Goal: Task Accomplishment & Management: Manage account settings

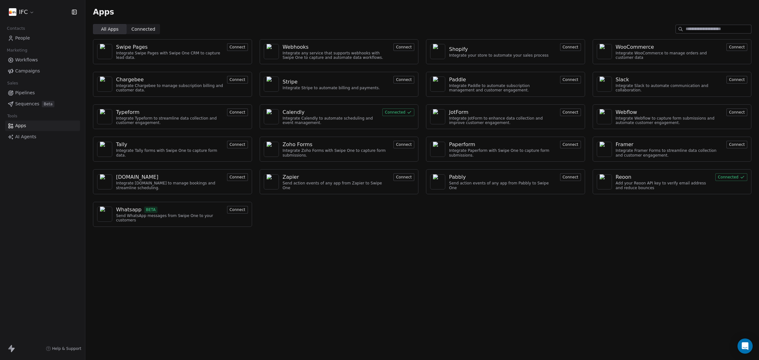
click at [329, 284] on div "Apps All Apps All Apps Connected Connected Swipe Pages Integrate Swipe Pages wi…" at bounding box center [422, 180] width 674 height 360
click at [254, 244] on div "Apps All Apps All Apps Connected Connected Swipe Pages Integrate Swipe Pages wi…" at bounding box center [422, 180] width 674 height 360
click at [146, 31] on span "Connected" at bounding box center [144, 29] width 24 height 7
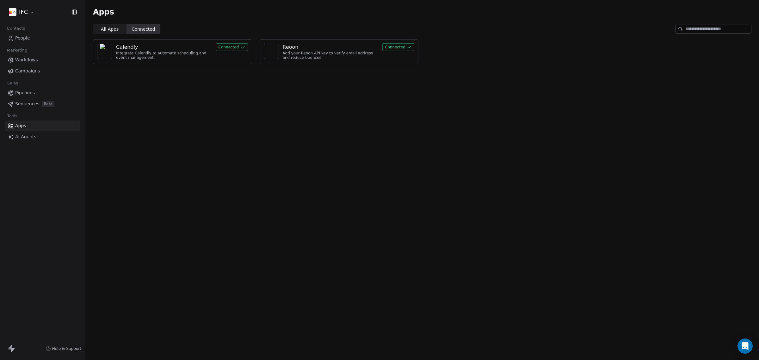
click at [169, 113] on div "Apps All Apps All Apps Connected Connected Calendly Integrate Calendly to autom…" at bounding box center [422, 180] width 674 height 360
click at [42, 104] on span "Beta" at bounding box center [48, 104] width 13 height 6
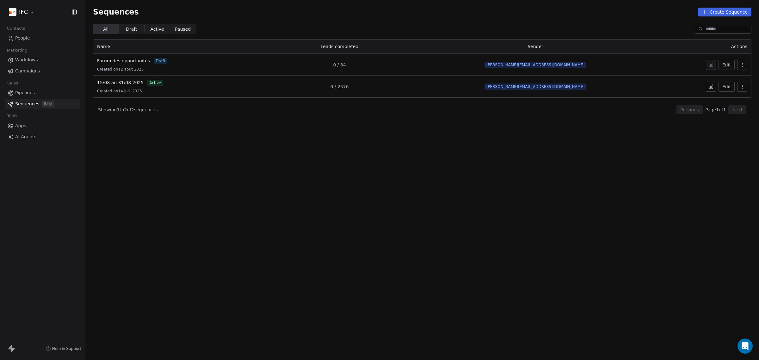
drag, startPoint x: 203, startPoint y: 118, endPoint x: 228, endPoint y: 121, distance: 25.5
click at [228, 121] on div "Showing 1 to 2 of 2 sequences Previous Page 1 of 1 Next" at bounding box center [422, 110] width 659 height 24
click at [714, 86] on button at bounding box center [711, 87] width 10 height 10
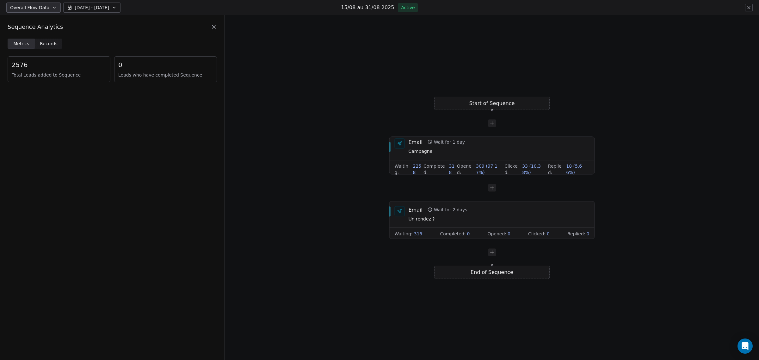
click at [53, 42] on span "Records" at bounding box center [49, 43] width 18 height 7
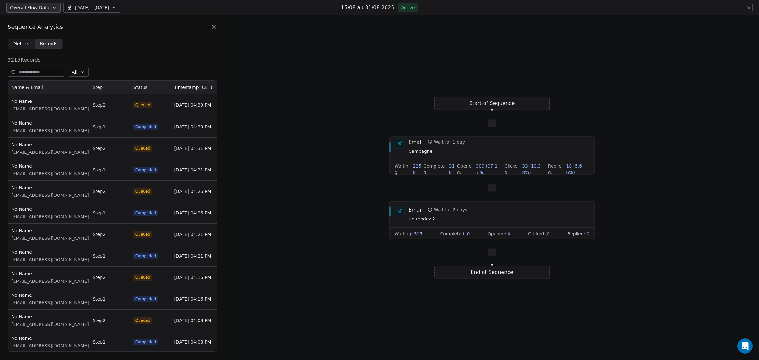
scroll to position [266, 203]
click at [23, 46] on span "Metrics" at bounding box center [21, 43] width 16 height 7
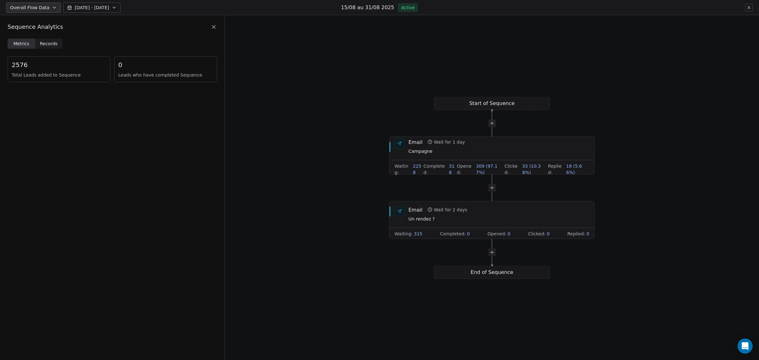
click at [211, 24] on icon at bounding box center [214, 27] width 6 height 6
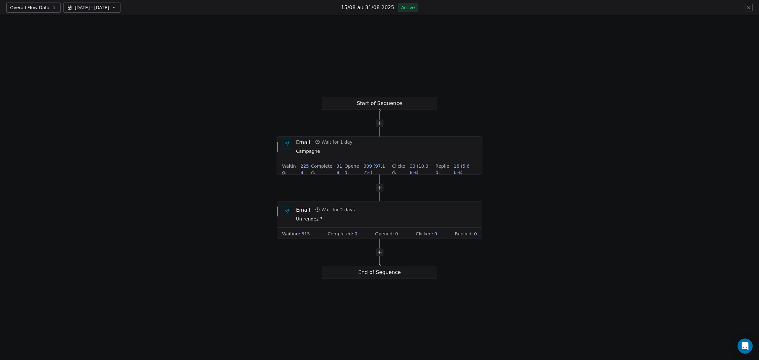
click at [380, 146] on div "Email Wait for 1 day Campagne" at bounding box center [386, 146] width 181 height 16
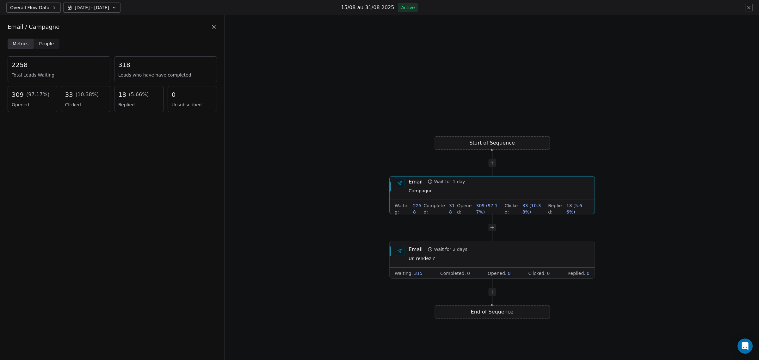
click at [211, 24] on icon at bounding box center [214, 27] width 6 height 6
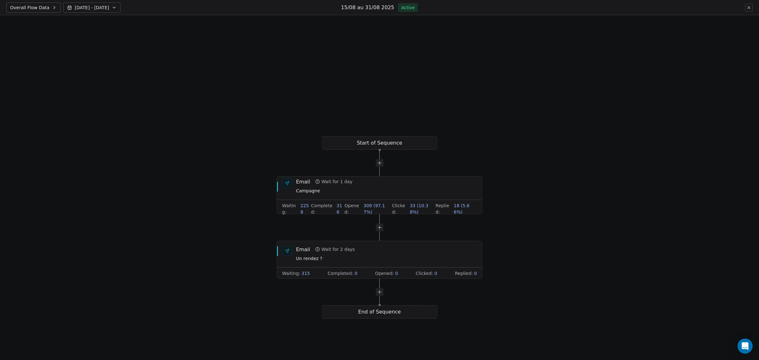
click at [750, 10] on button at bounding box center [749, 8] width 8 height 8
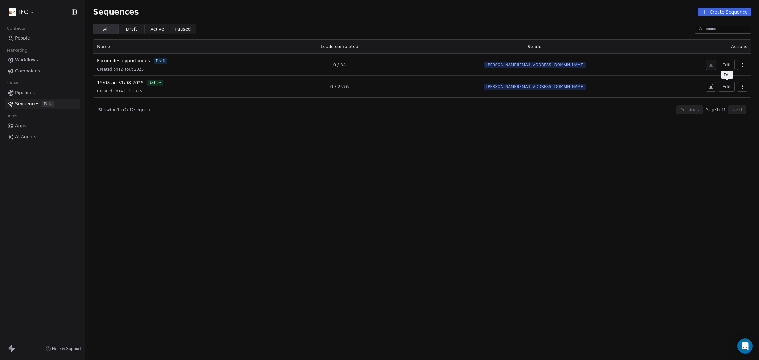
click at [730, 86] on button "Edit" at bounding box center [727, 87] width 16 height 10
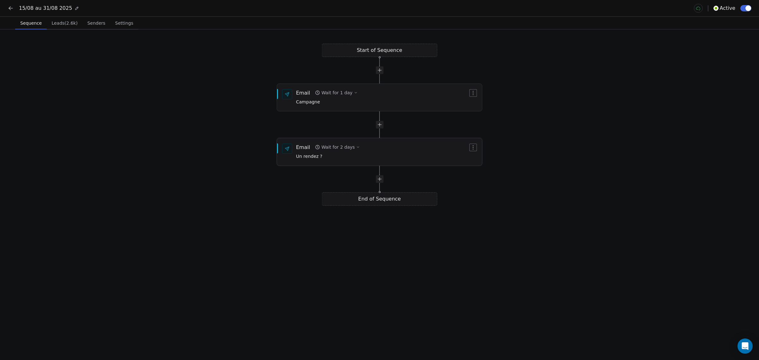
click at [396, 152] on div "Email Wait for 2 days Un rendez ?" at bounding box center [382, 152] width 172 height 16
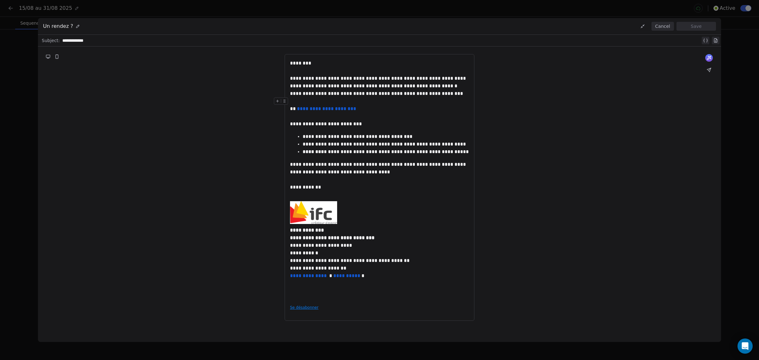
click at [657, 27] on button "Cancel" at bounding box center [663, 26] width 22 height 9
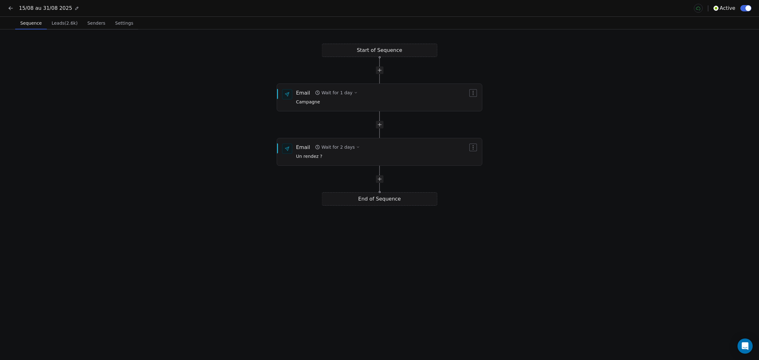
click at [115, 28] on button "Settings Settings" at bounding box center [124, 23] width 28 height 13
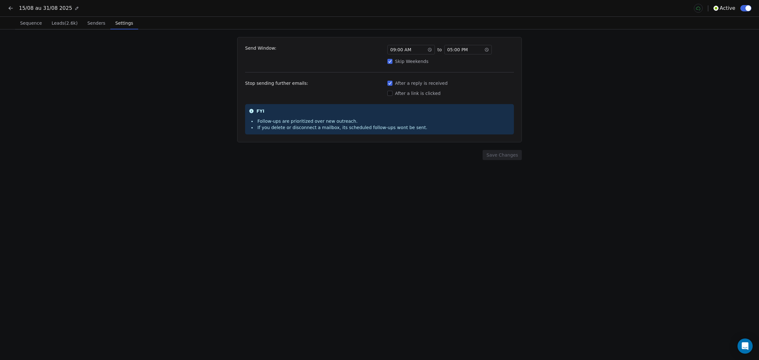
click at [403, 93] on div "After a link is clicked" at bounding box center [451, 93] width 127 height 6
click at [393, 93] on button "After a link is clicked" at bounding box center [390, 93] width 5 height 6
click at [425, 95] on div "After a link is clicked" at bounding box center [451, 93] width 127 height 6
click at [393, 95] on button "After a link is clicked" at bounding box center [390, 93] width 5 height 6
click at [450, 170] on div "Send Window: 09 : 00 AM to 05 : 00 PM Skip Weekends Stop sending further emails…" at bounding box center [379, 194] width 759 height 331
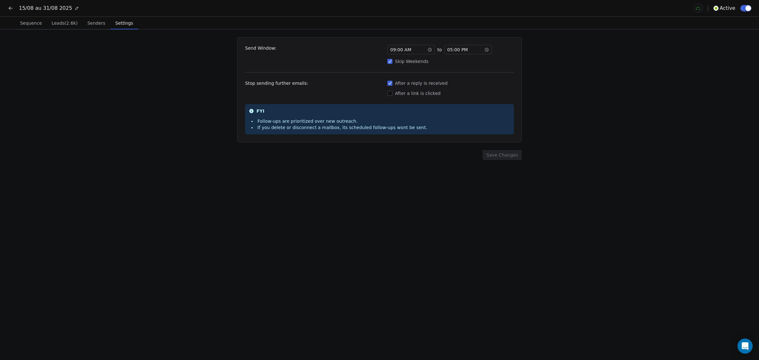
click at [402, 94] on div "After a link is clicked" at bounding box center [451, 93] width 127 height 6
click at [393, 94] on button "After a link is clicked" at bounding box center [390, 93] width 5 height 6
click at [506, 157] on button "Save Changes" at bounding box center [502, 155] width 39 height 10
click at [198, 216] on div "Send Window: 09 : 00 AM to 05 : 00 PM Skip Weekends Stop sending further emails…" at bounding box center [379, 194] width 759 height 331
click at [221, 107] on div "Send Window: 09 : 00 AM to 05 : 00 PM Skip Weekends Stop sending further emails…" at bounding box center [379, 194] width 759 height 331
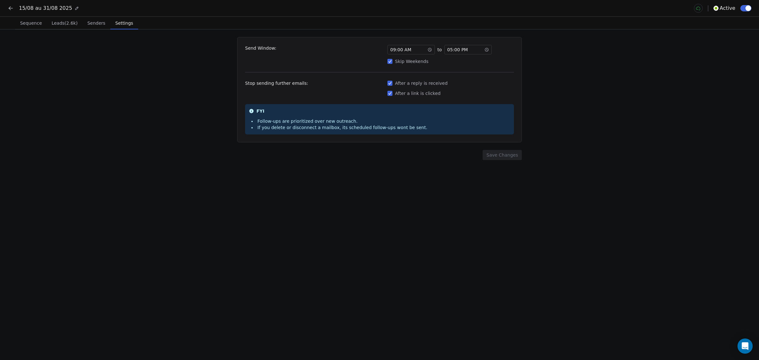
click at [208, 59] on div "Send Window: 09 : 00 AM to 05 : 00 PM Skip Weekends Stop sending further emails…" at bounding box center [379, 194] width 759 height 331
